Goal: Find specific fact: Find specific fact

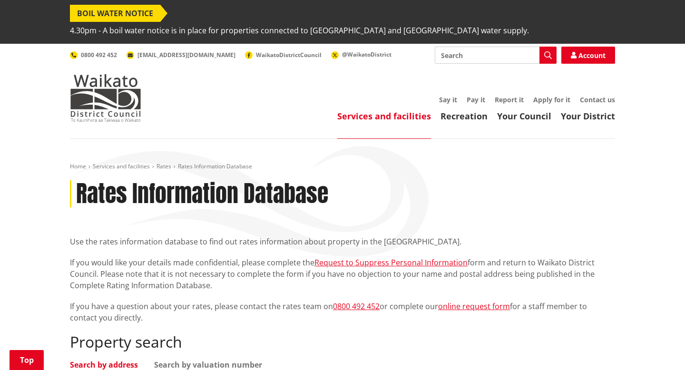
scroll to position [176, 0]
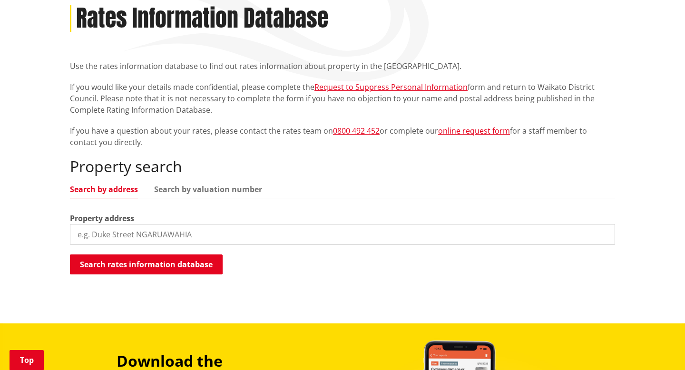
drag, startPoint x: 0, startPoint y: 0, endPoint x: 137, endPoint y: 212, distance: 252.5
click at [137, 224] on input "search" at bounding box center [342, 234] width 545 height 21
paste input "[STREET_ADDRESS]"
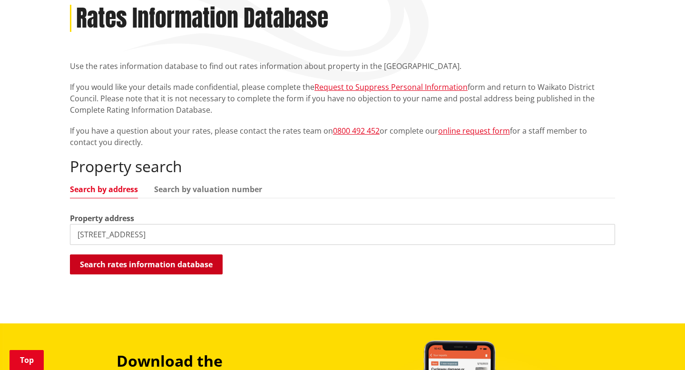
type input "[STREET_ADDRESS]"
click at [141, 254] on button "Search rates information database" at bounding box center [146, 264] width 153 height 20
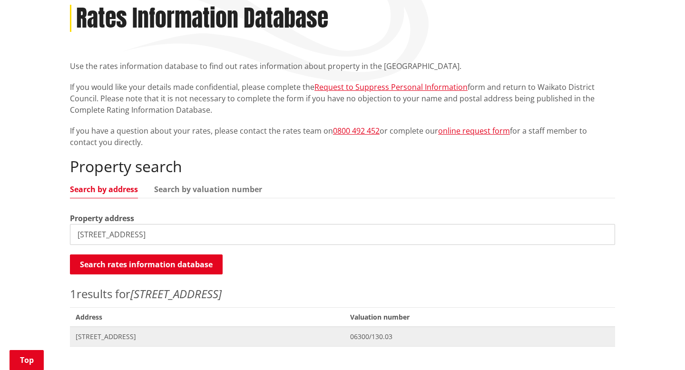
click at [115, 332] on span "[STREET_ADDRESS]" at bounding box center [207, 337] width 263 height 10
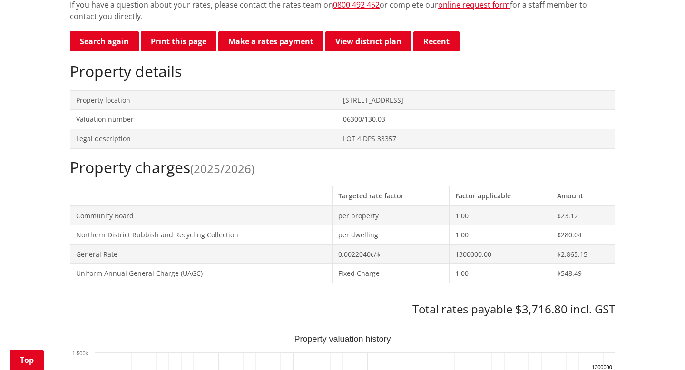
scroll to position [309, 0]
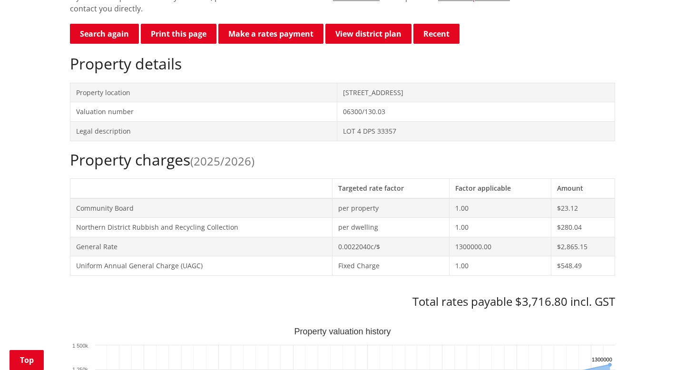
click at [528, 295] on h3 "Total rates payable $3,716.80 incl. GST" at bounding box center [342, 302] width 545 height 14
click at [527, 295] on h3 "Total rates payable $3,716.80 incl. GST" at bounding box center [342, 302] width 545 height 14
click at [524, 295] on h3 "Total rates payable $3,716.80 incl. GST" at bounding box center [342, 302] width 545 height 14
copy h3 "3,716.80"
